Goal: Task Accomplishment & Management: Use online tool/utility

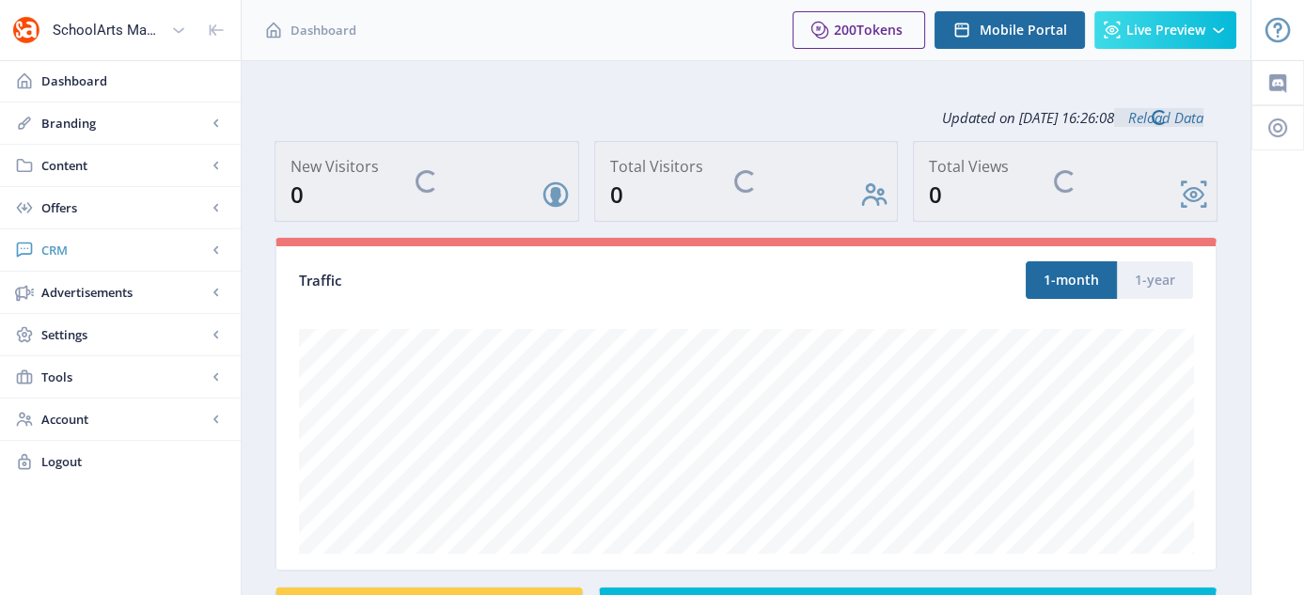
click at [69, 252] on span "CRM" at bounding box center [123, 250] width 165 height 19
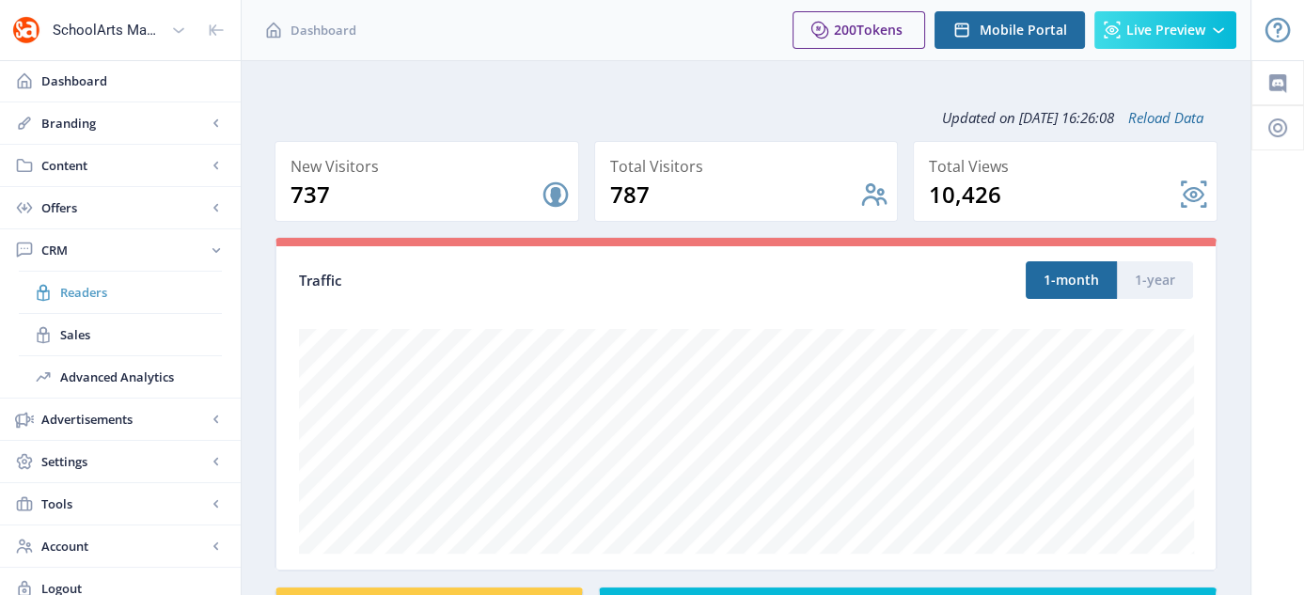
click at [88, 293] on span "Readers" at bounding box center [141, 292] width 162 height 19
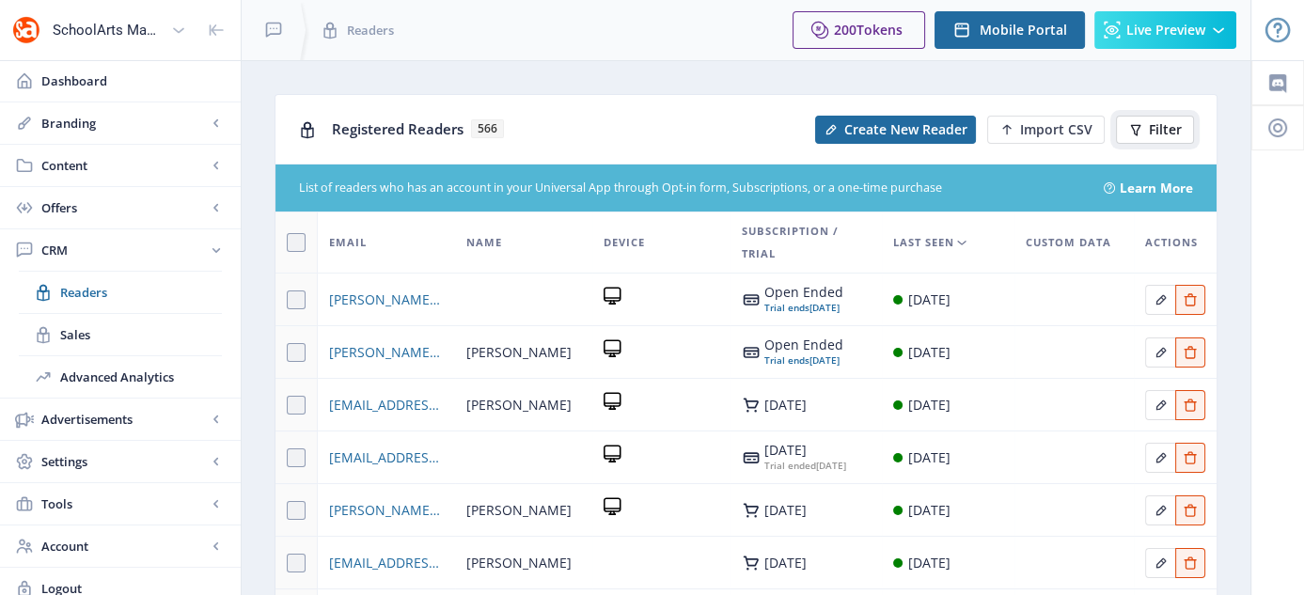
click at [1161, 129] on span "Filter" at bounding box center [1165, 129] width 33 height 15
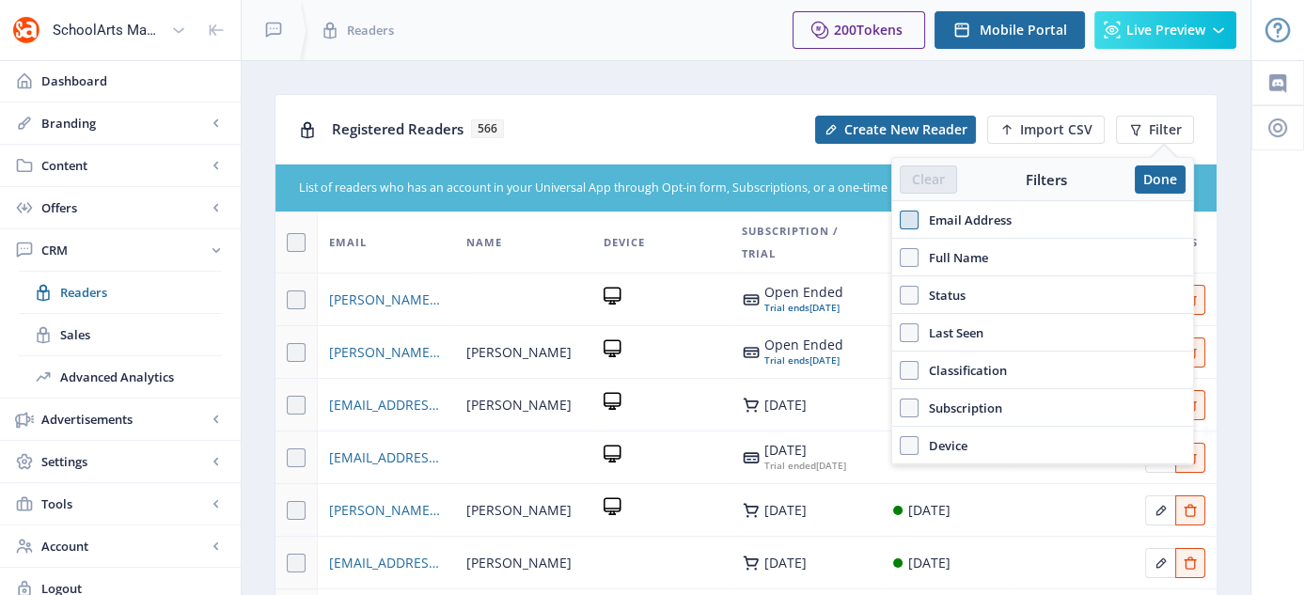
click at [908, 220] on span at bounding box center [909, 220] width 19 height 19
click at [901, 220] on input "Email Address" at bounding box center [900, 219] width 1 height 1
checkbox input "true"
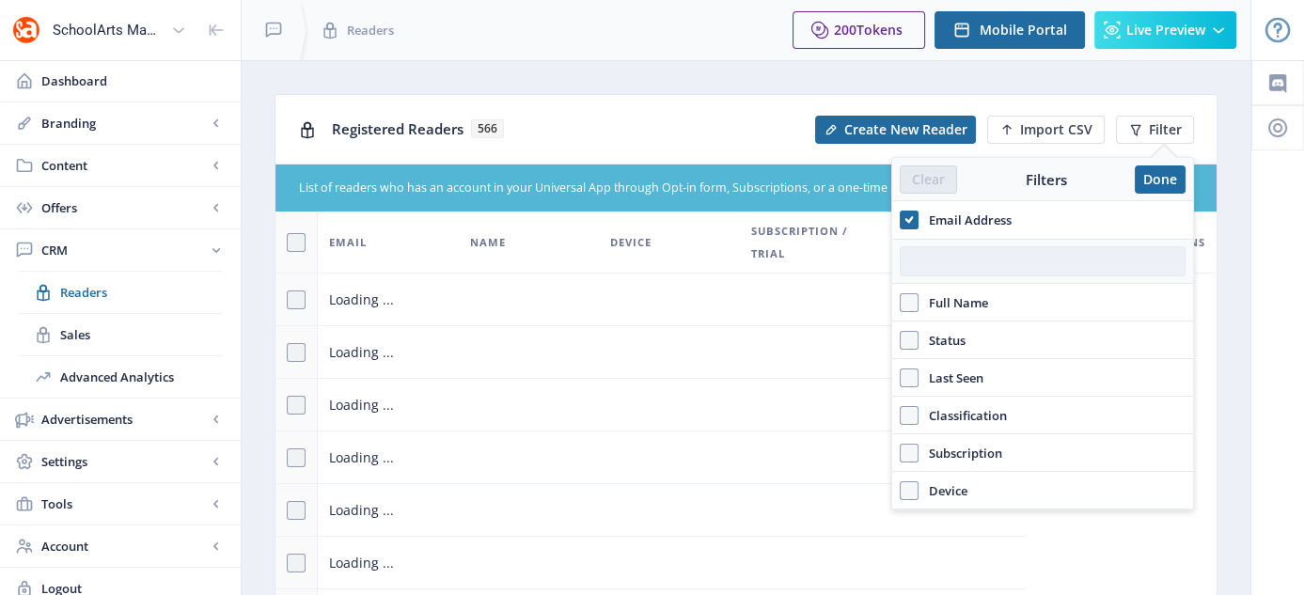
click at [964, 259] on input "text" at bounding box center [1043, 261] width 286 height 30
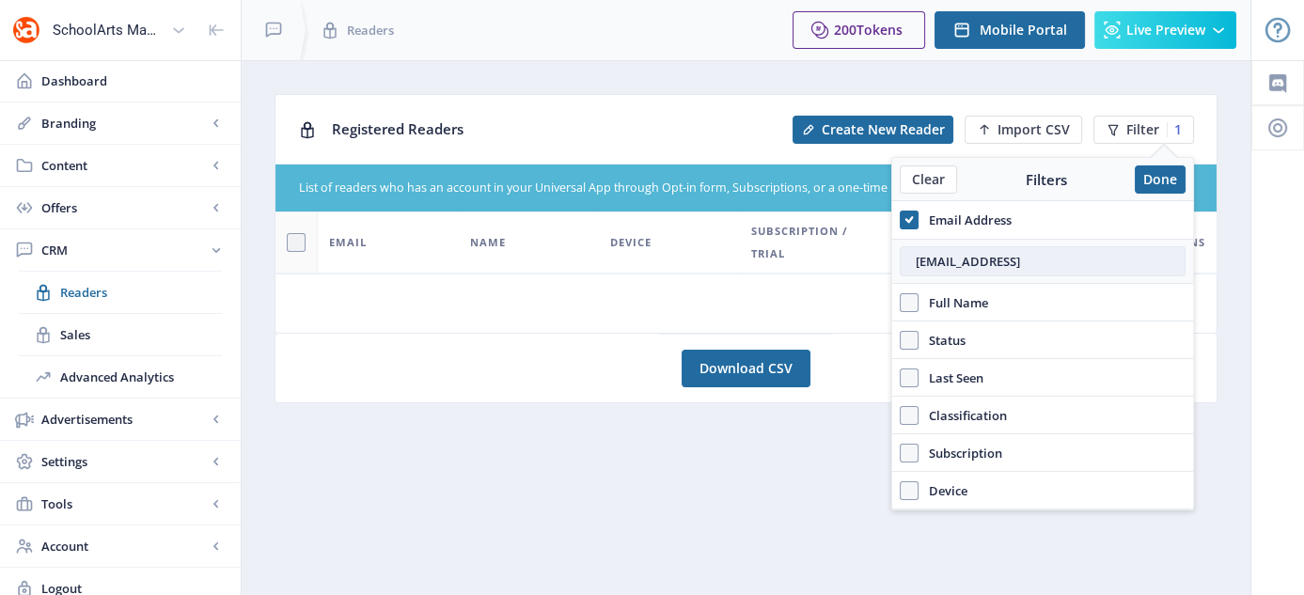
drag, startPoint x: 1016, startPoint y: 266, endPoint x: 1073, endPoint y: 264, distance: 56.4
click at [1073, 264] on input "crossmanb@lkgeroge.or" at bounding box center [1043, 261] width 286 height 30
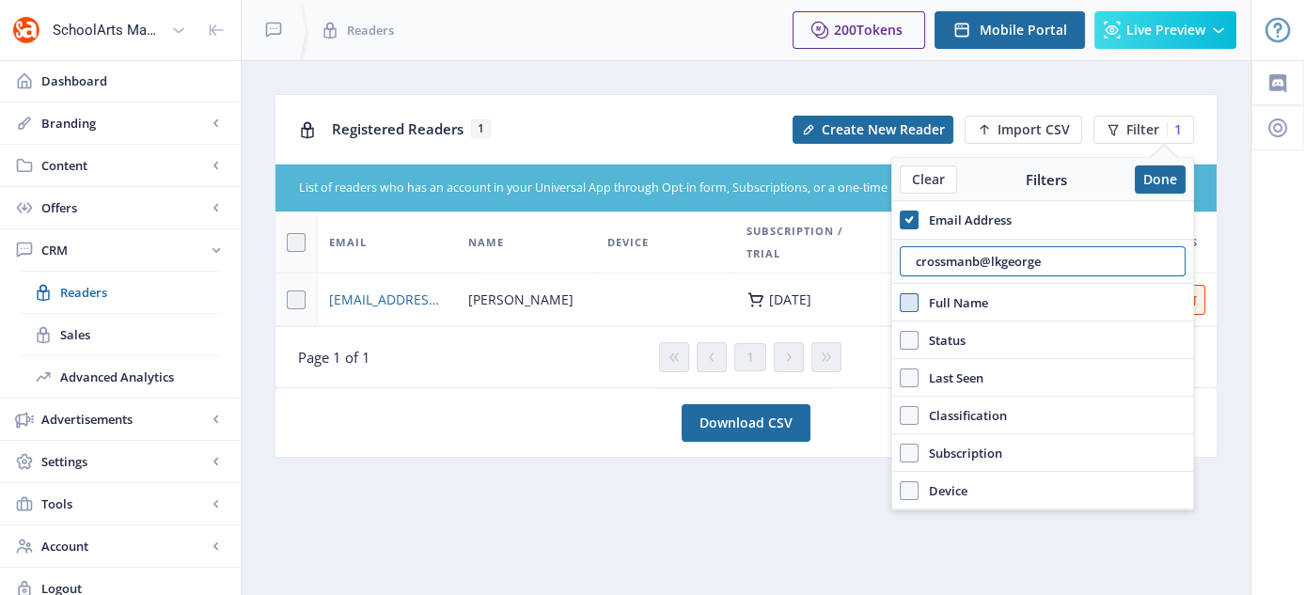
drag, startPoint x: 972, startPoint y: 284, endPoint x: 912, endPoint y: 292, distance: 60.8
click at [912, 292] on div "Email Address crossmanb@lkgeorge Full Name Status Account Active Last Seen Choo…" at bounding box center [1042, 355] width 301 height 308
drag, startPoint x: 1011, startPoint y: 259, endPoint x: 901, endPoint y: 261, distance: 110.0
click at [901, 261] on input "kim.mcgurk" at bounding box center [1043, 261] width 286 height 30
drag, startPoint x: 1021, startPoint y: 257, endPoint x: 901, endPoint y: 276, distance: 121.9
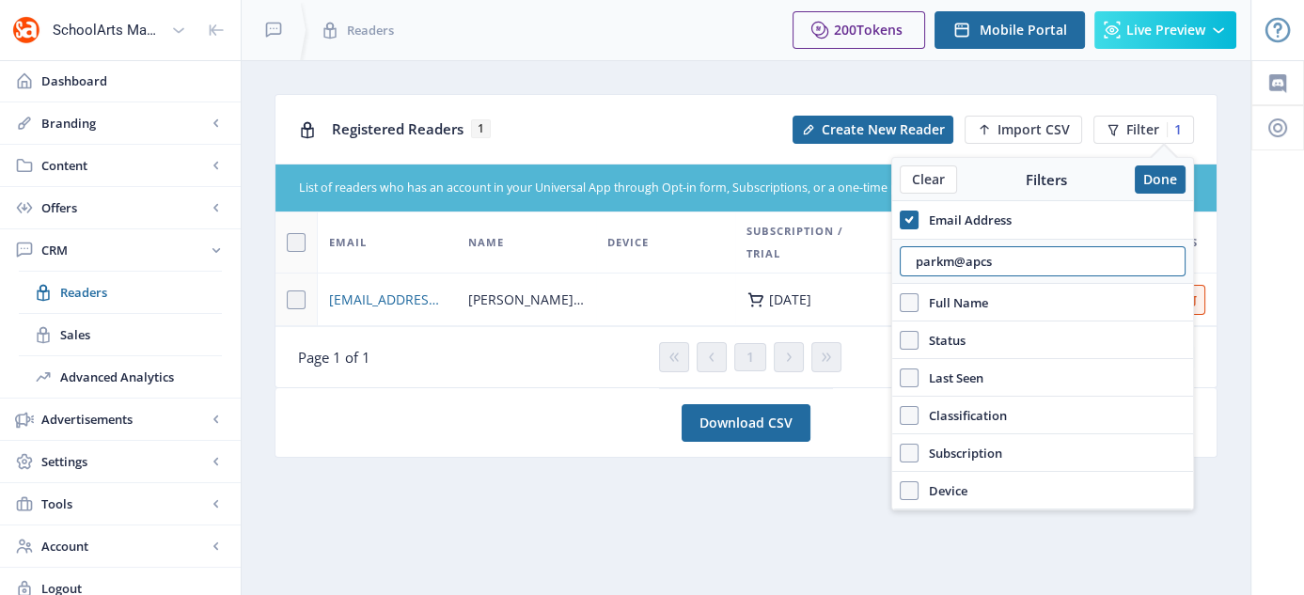
click at [901, 276] on div "parkm@apcs" at bounding box center [1042, 261] width 301 height 45
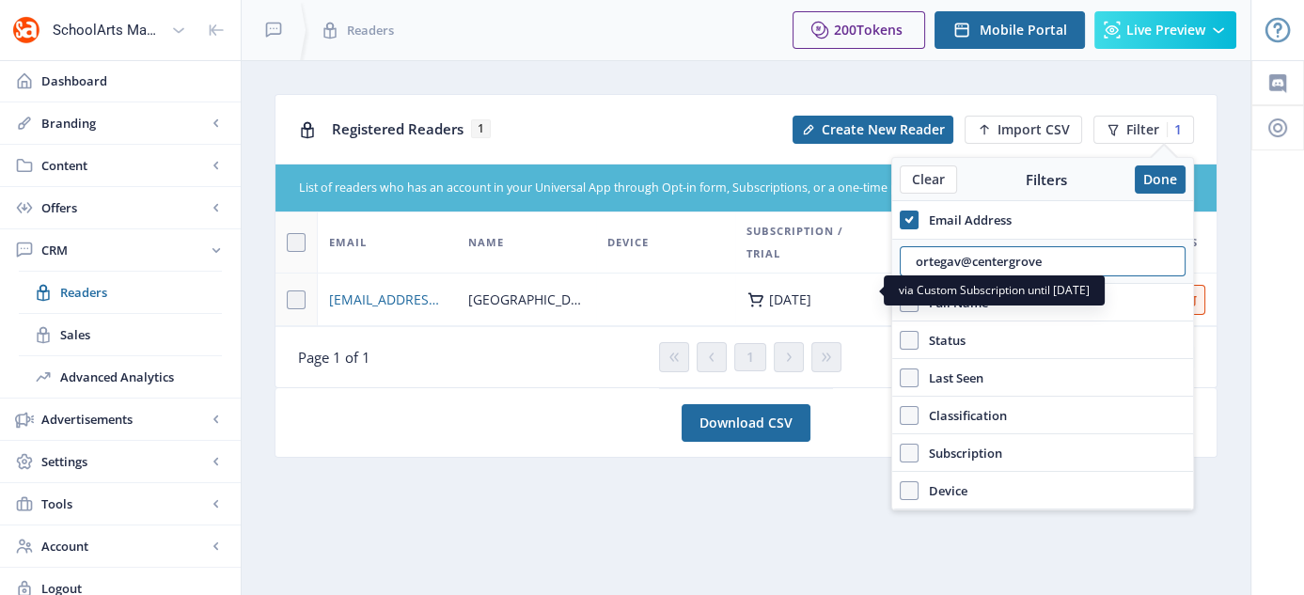
drag, startPoint x: 1069, startPoint y: 253, endPoint x: 847, endPoint y: 293, distance: 225.5
click at [847, 293] on nb-layout "SchoolArts Magazine Dashboard Branding App Appearance Brand Brief Pages SEO Web…" at bounding box center [652, 304] width 1304 height 609
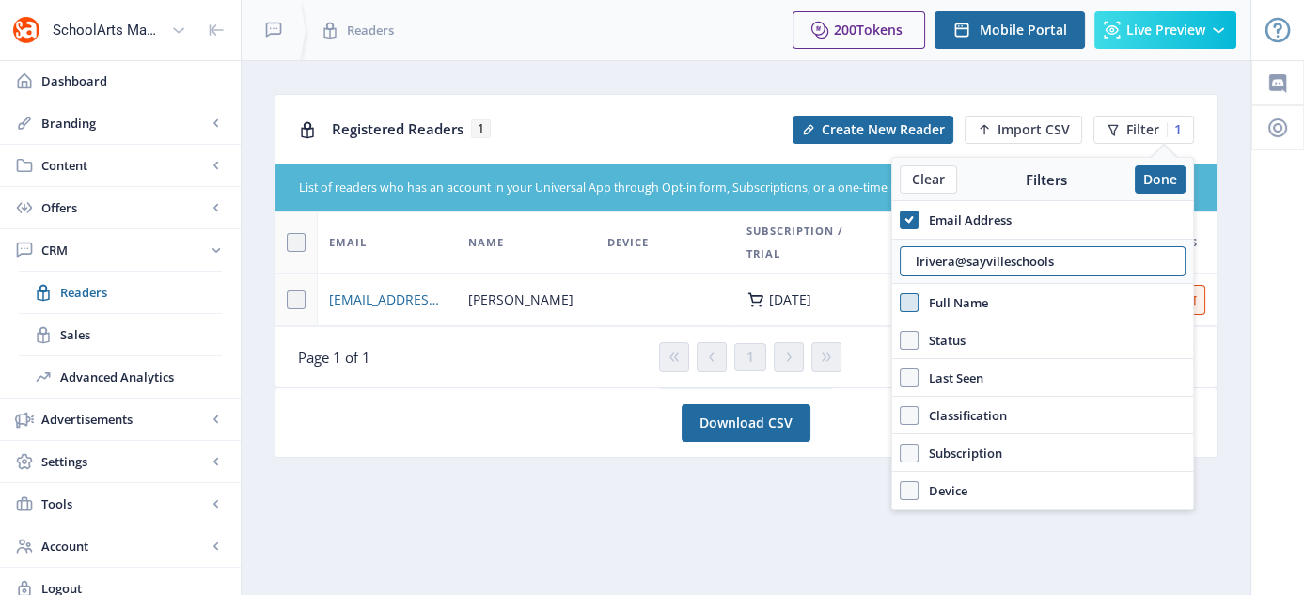
type input "lrivera@sayvilleschools"
click at [900, 300] on span at bounding box center [909, 302] width 19 height 19
click at [900, 302] on input "Full Name" at bounding box center [900, 302] width 1 height 1
checkbox input "true"
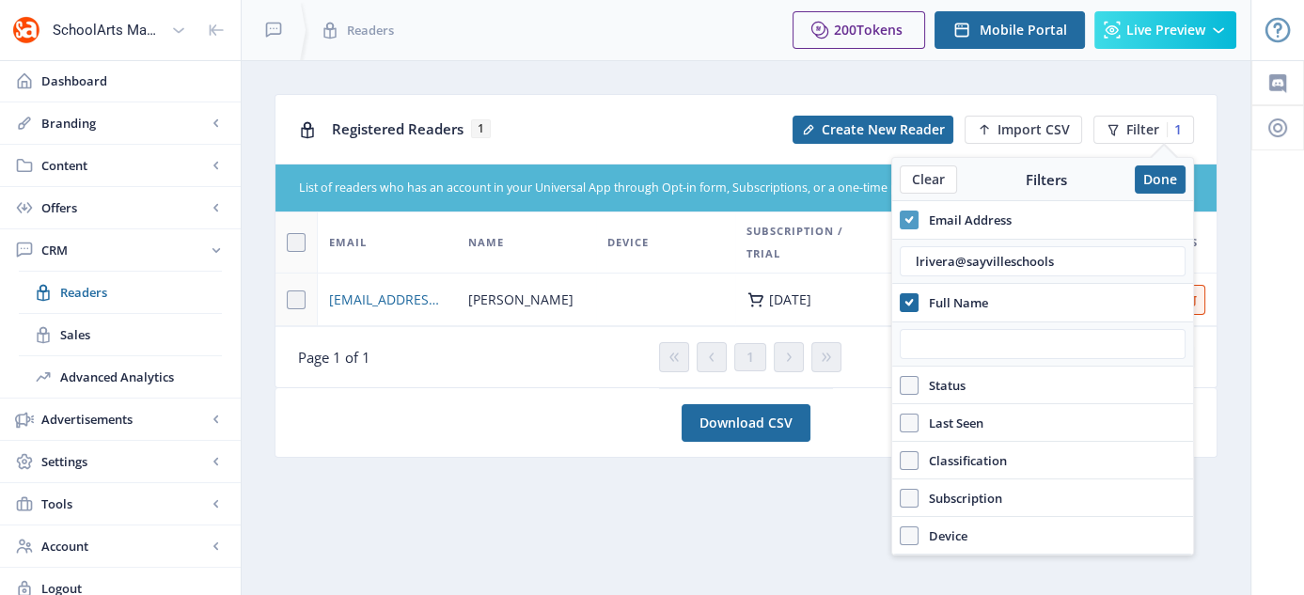
click at [910, 217] on use at bounding box center [909, 219] width 8 height 7
click at [901, 219] on input "Email Address" at bounding box center [900, 219] width 1 height 1
checkbox input "false"
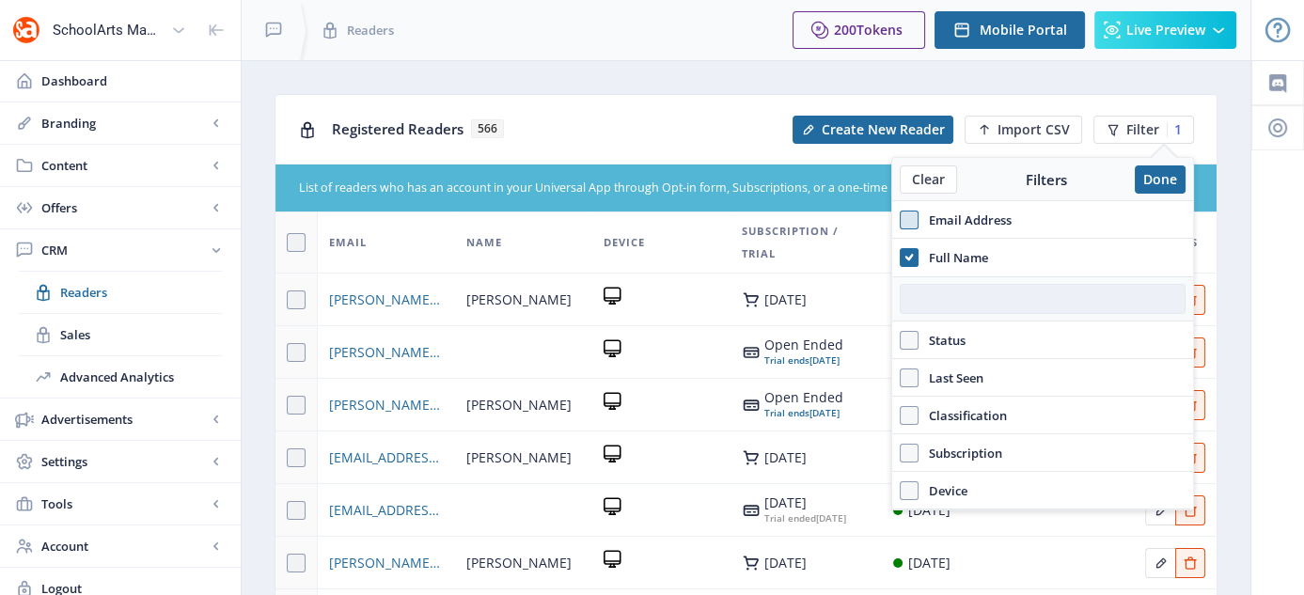
click at [963, 299] on input "text" at bounding box center [1043, 299] width 286 height 30
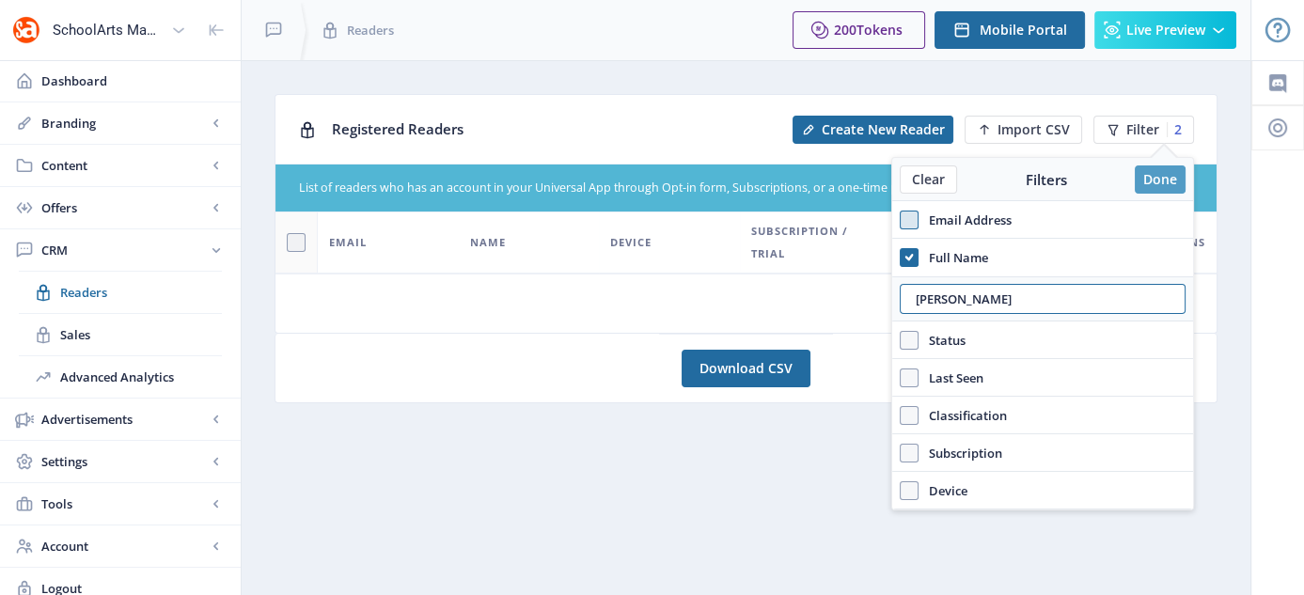
type input "EMILY MOLL"
click at [1163, 192] on button "Done" at bounding box center [1160, 179] width 51 height 28
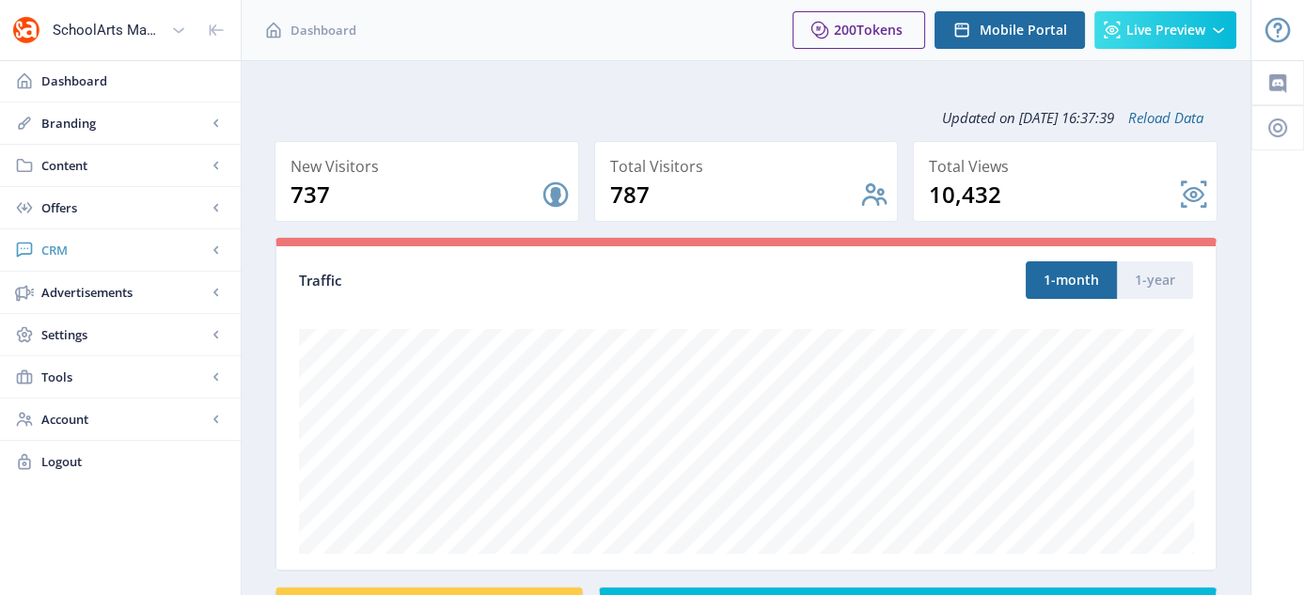
click at [71, 259] on link "CRM" at bounding box center [120, 249] width 241 height 41
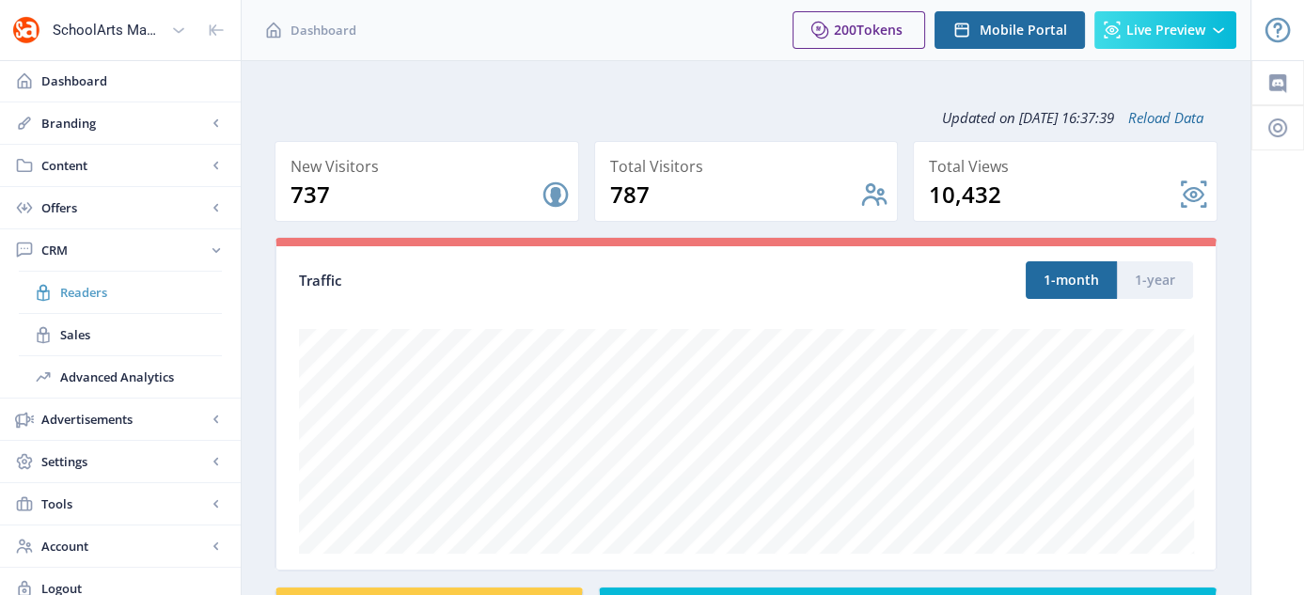
click at [95, 298] on span "Readers" at bounding box center [141, 292] width 162 height 19
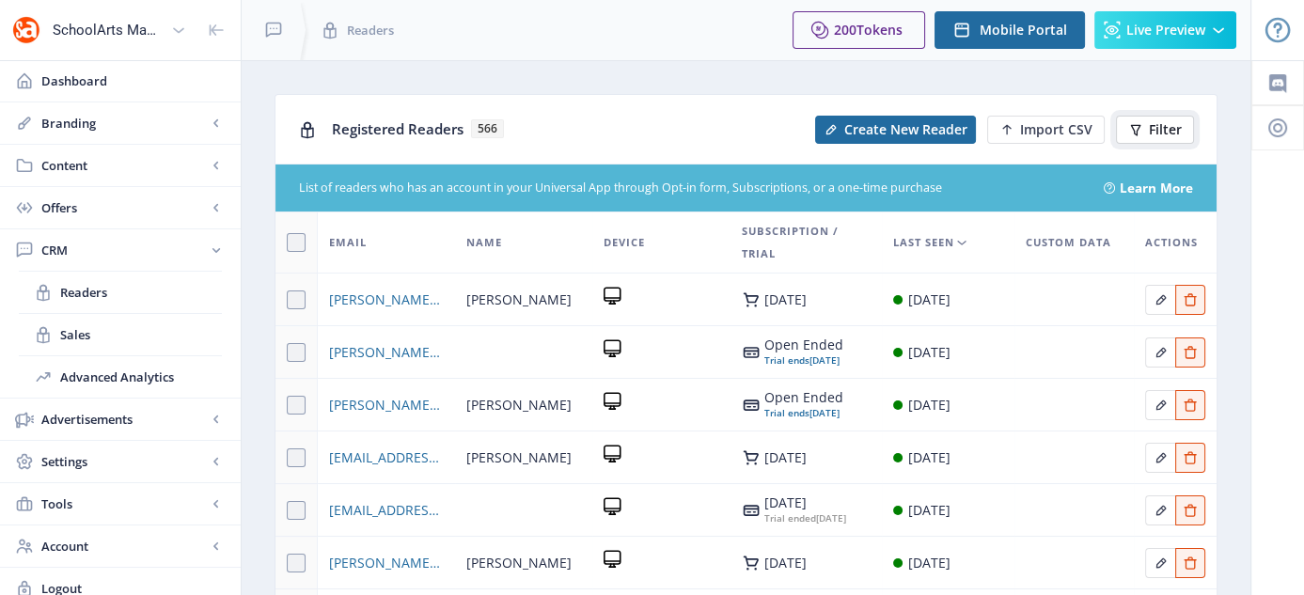
click at [1164, 129] on span "Filter" at bounding box center [1165, 129] width 33 height 15
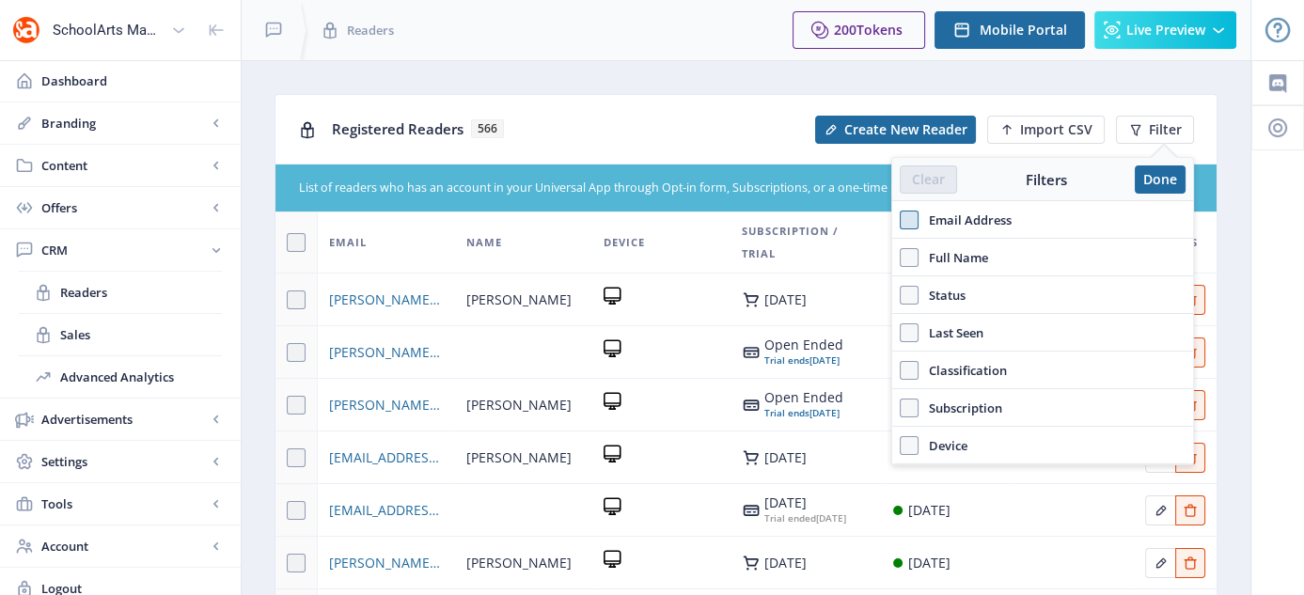
click at [917, 209] on label "Email Address" at bounding box center [1043, 220] width 286 height 23
click at [909, 225] on span at bounding box center [909, 220] width 19 height 19
click at [901, 220] on input "Email Address" at bounding box center [900, 219] width 1 height 1
checkbox input "true"
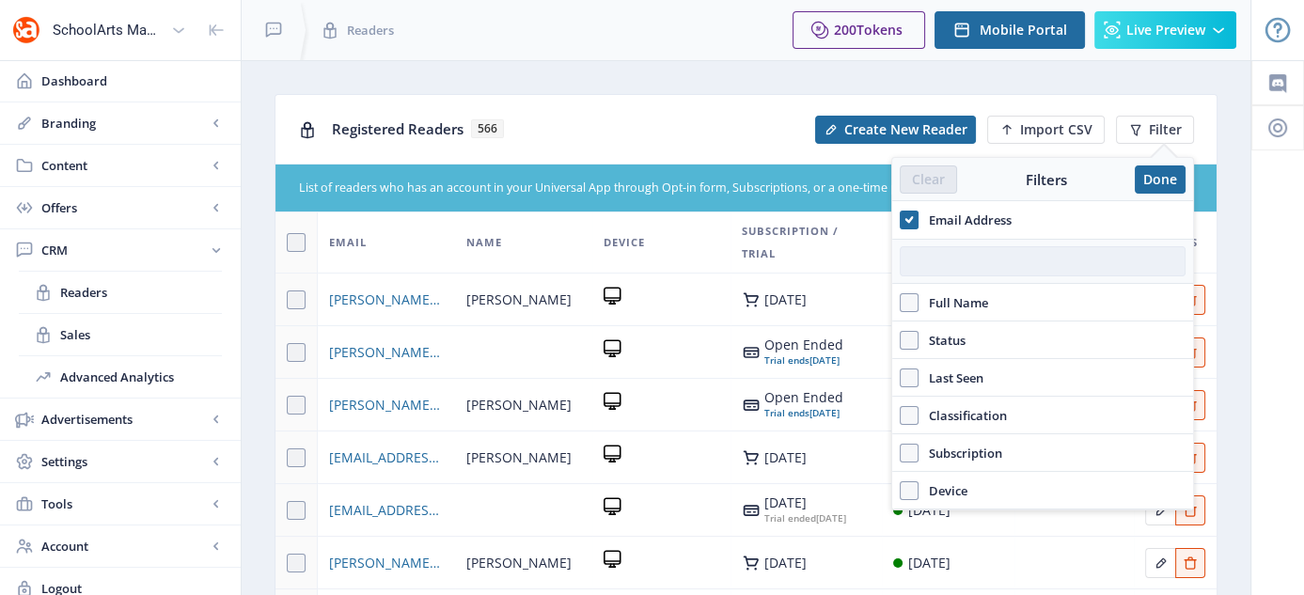
click at [963, 267] on input "text" at bounding box center [1043, 261] width 286 height 30
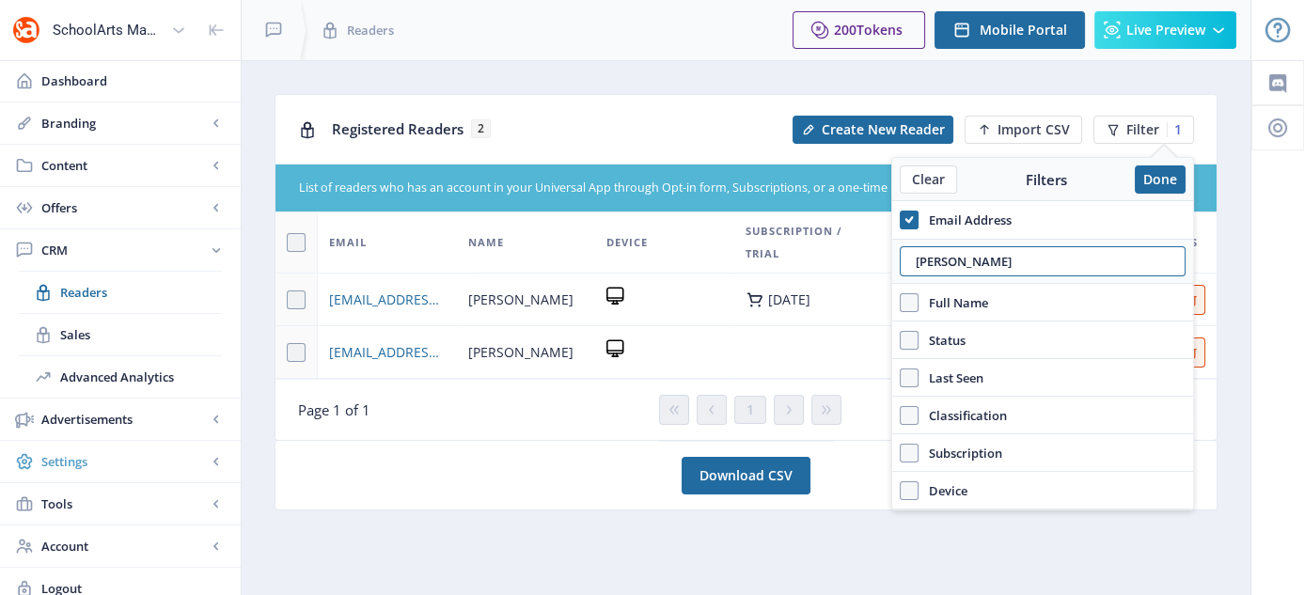
type input "wright"
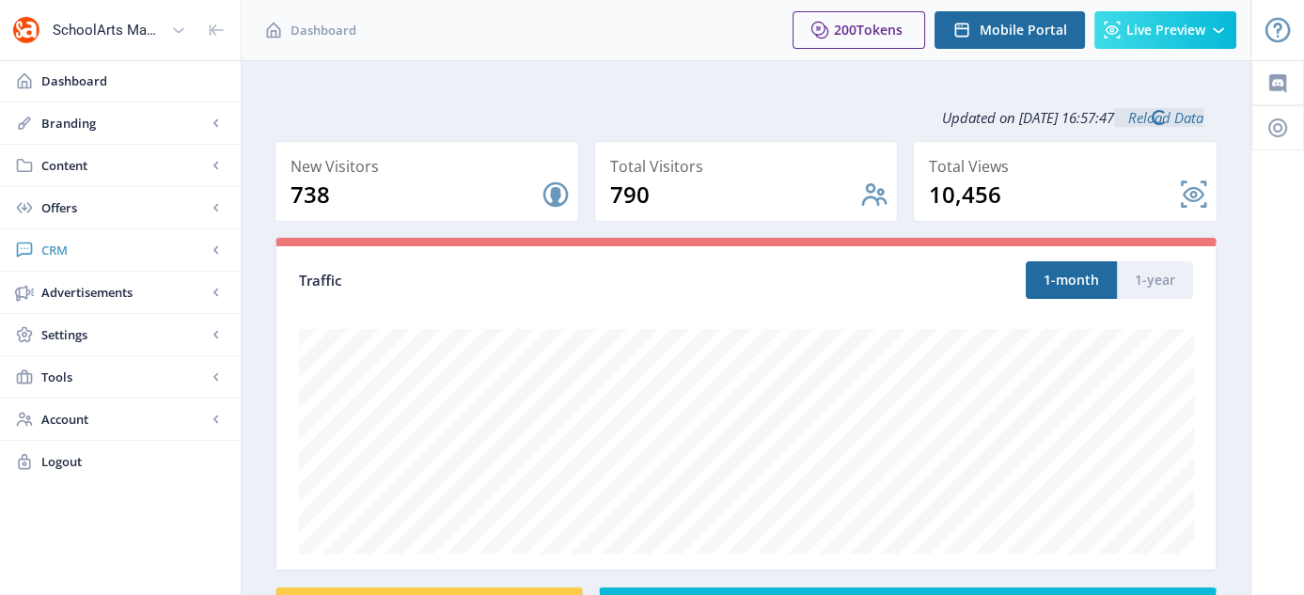
click at [55, 249] on span "CRM" at bounding box center [123, 250] width 165 height 19
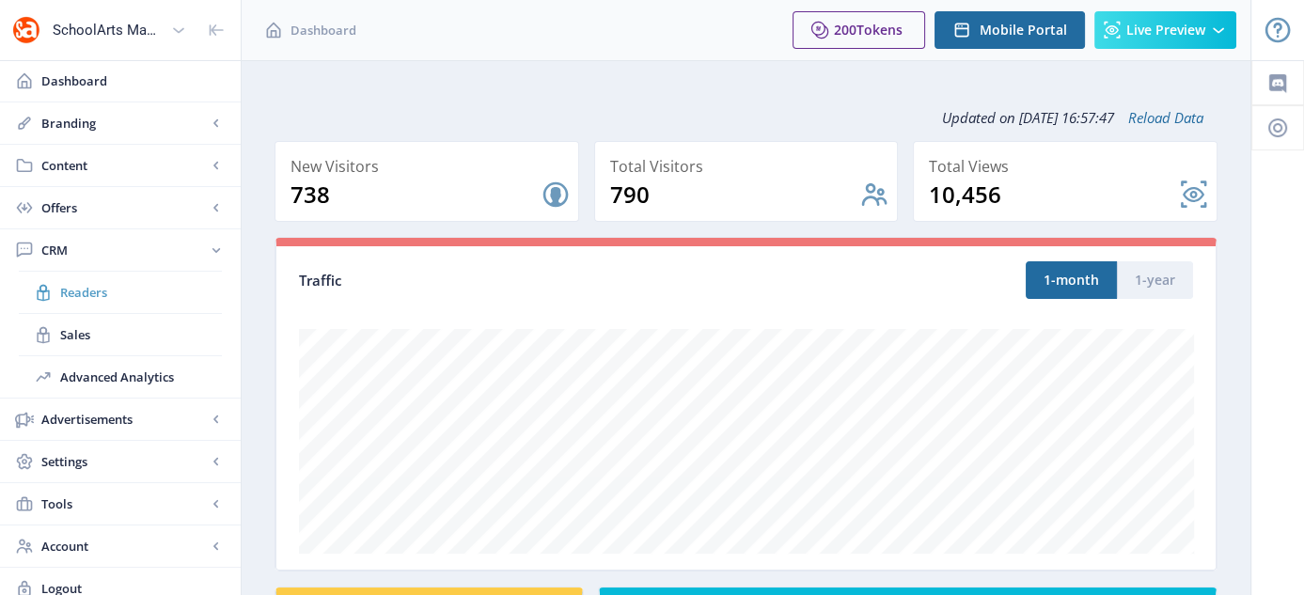
click at [103, 292] on span "Readers" at bounding box center [141, 292] width 162 height 19
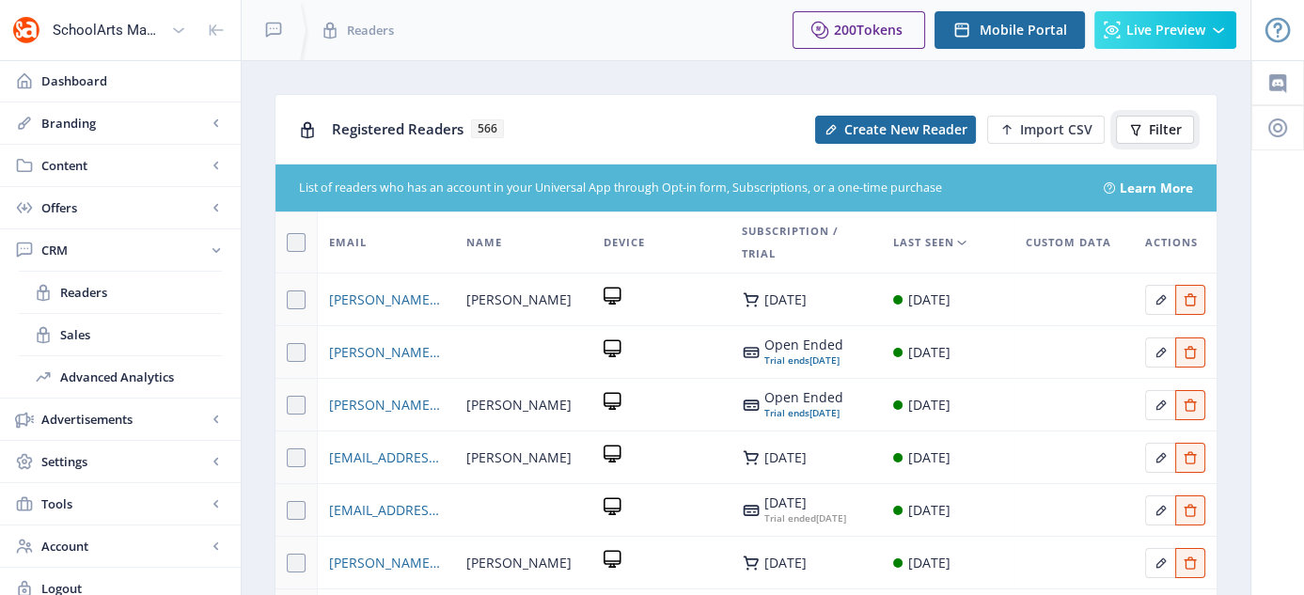
click at [1139, 127] on icon at bounding box center [1136, 129] width 10 height 11
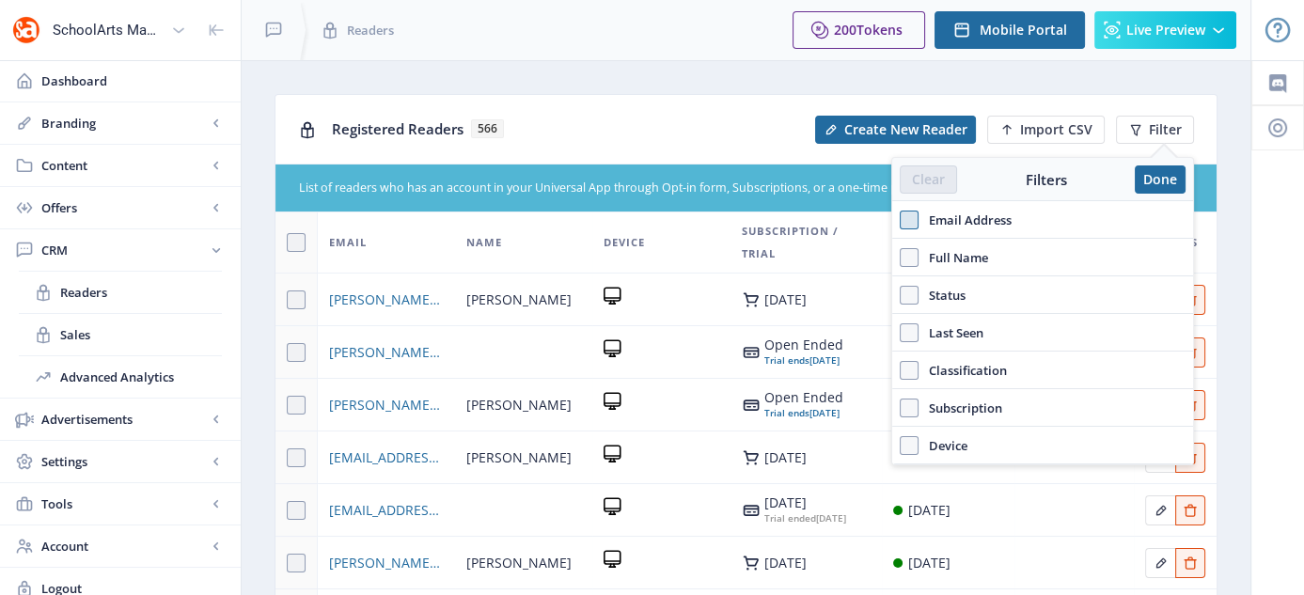
click at [913, 226] on span at bounding box center [909, 220] width 19 height 19
click at [901, 220] on input "Email Address" at bounding box center [900, 219] width 1 height 1
checkbox input "true"
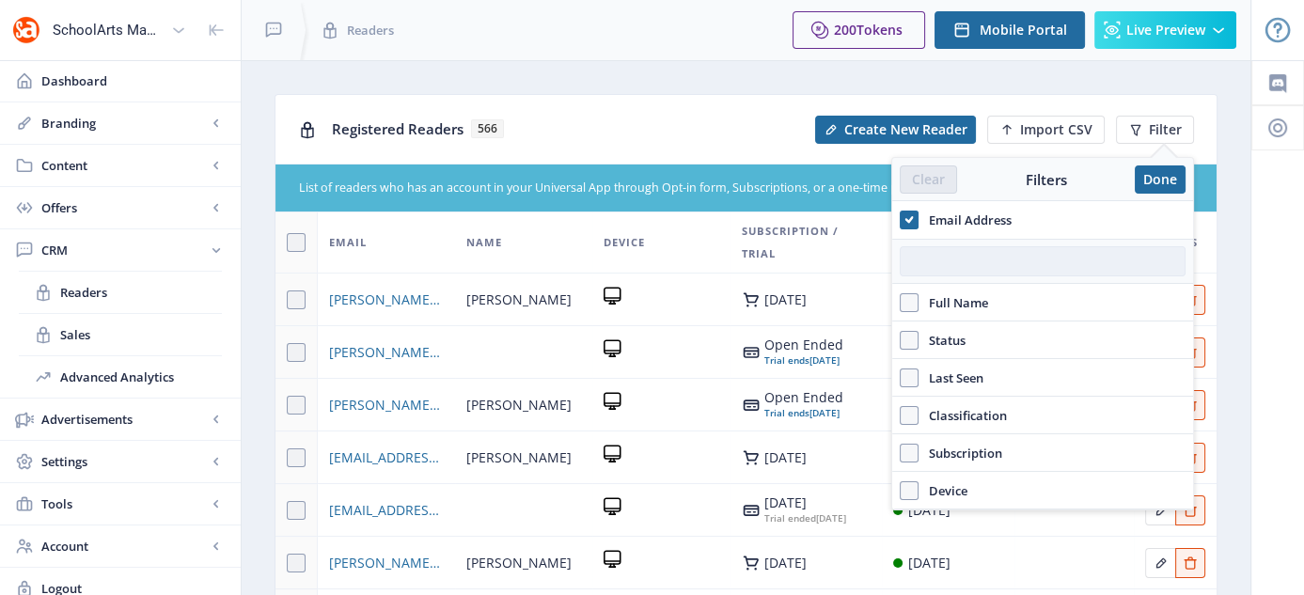
click at [932, 252] on input "text" at bounding box center [1043, 261] width 286 height 30
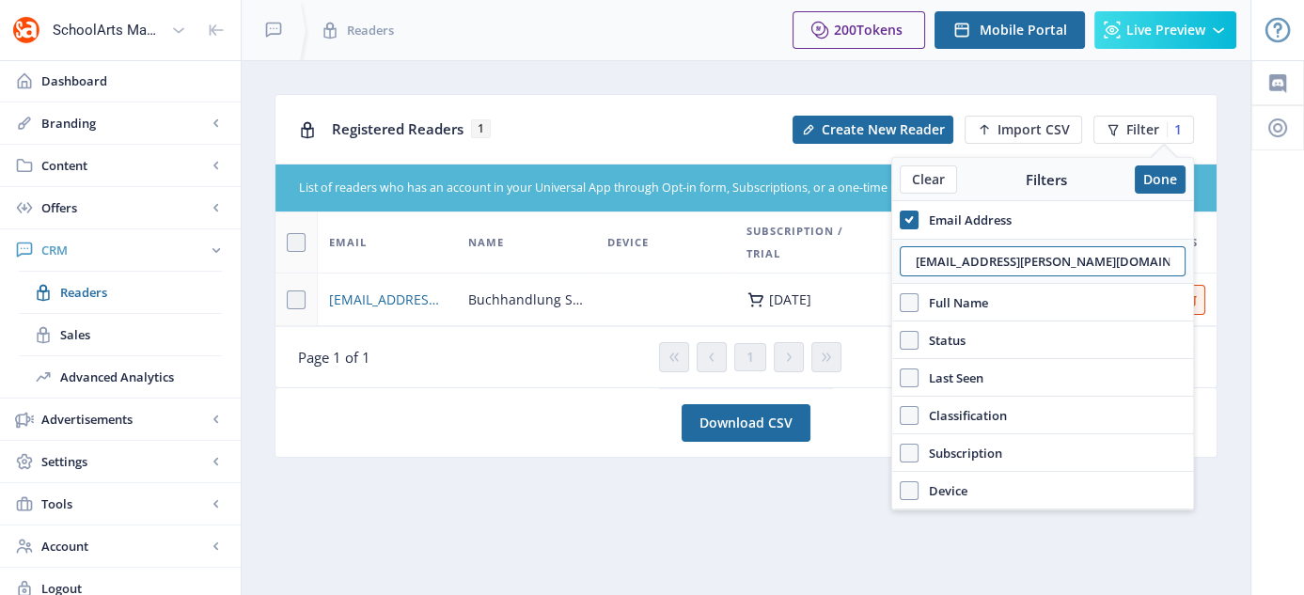
type input "[EMAIL_ADDRESS][PERSON_NAME][DOMAIN_NAME]"
